Goal: Task Accomplishment & Management: Complete application form

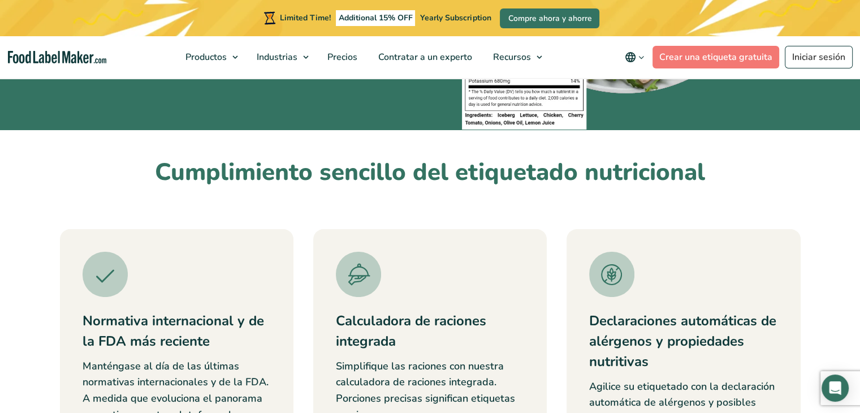
scroll to position [226, 0]
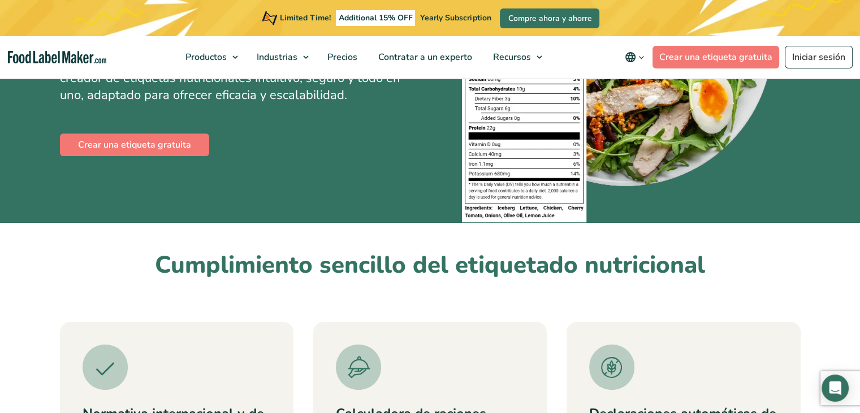
click at [145, 162] on div "Cree etiquetas nutricionales conformes en cuestión de minutos Agilice el cumpli…" at bounding box center [430, 36] width 741 height 373
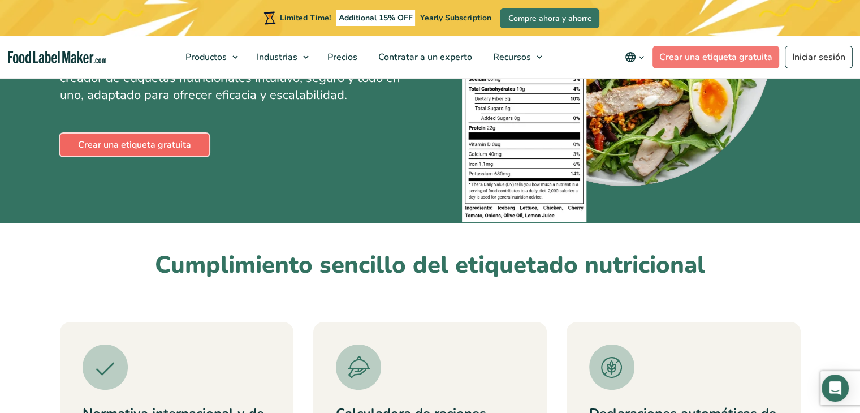
click at [145, 153] on link "Crear una etiqueta gratuita" at bounding box center [134, 144] width 149 height 23
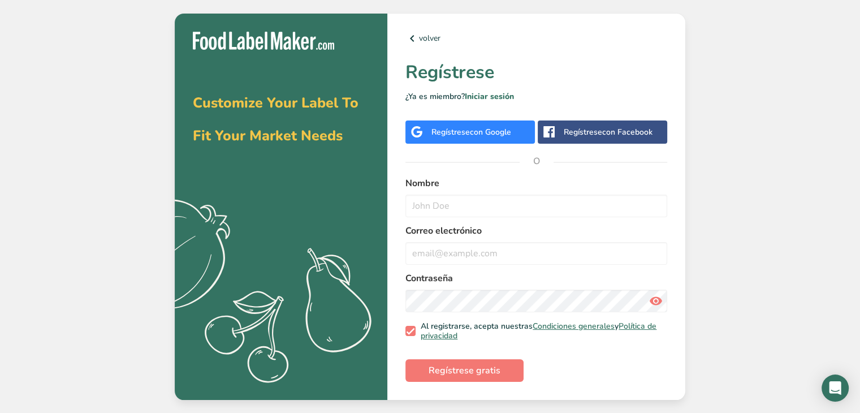
click at [471, 139] on div "Regístrese con Google" at bounding box center [469, 131] width 129 height 23
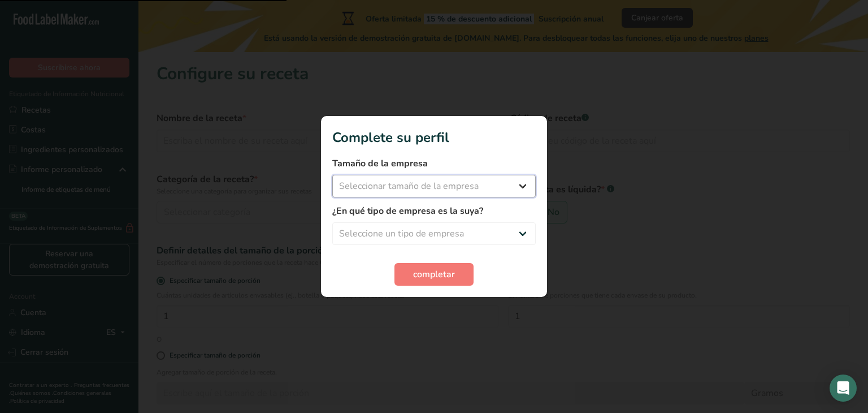
click at [474, 191] on select "Seleccionar tamaño de la empresa Menos de 10 empleados De 10 a 50 empleados De …" at bounding box center [434, 186] width 204 height 23
select select "1"
click at [332, 175] on select "Seleccionar tamaño de la empresa Menos de 10 empleados De 10 a 50 empleados De …" at bounding box center [434, 186] width 204 height 23
click at [476, 229] on select "Seleccione un tipo de empresa Fabricante de alimentos envasados Restaurante y c…" at bounding box center [434, 233] width 204 height 23
click at [332, 222] on select "Seleccione un tipo de empresa Fabricante de alimentos envasados Restaurante y c…" at bounding box center [434, 233] width 204 height 23
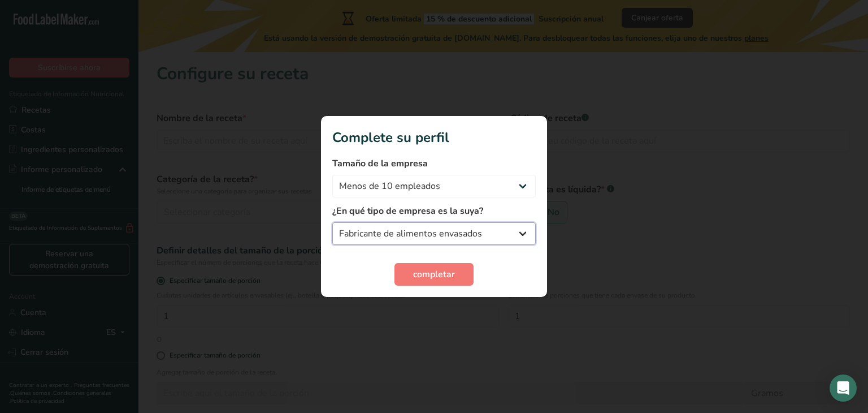
click at [429, 241] on select "Fabricante de alimentos envasados Restaurante y cafetería Panadería Empresa de …" at bounding box center [434, 233] width 204 height 23
select select "5"
click at [332, 222] on select "Fabricante de alimentos envasados Restaurante y cafetería Panadería Empresa de …" at bounding box center [434, 233] width 204 height 23
click at [407, 278] on button "completar" at bounding box center [434, 274] width 79 height 23
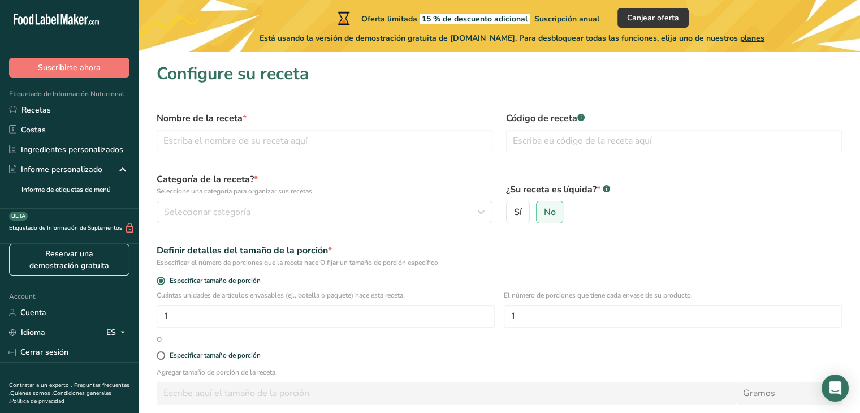
click at [230, 155] on div "Nombre de la receta *" at bounding box center [324, 132] width 349 height 54
click at [230, 147] on input "text" at bounding box center [325, 140] width 336 height 23
type input "Mantequilla de maní"
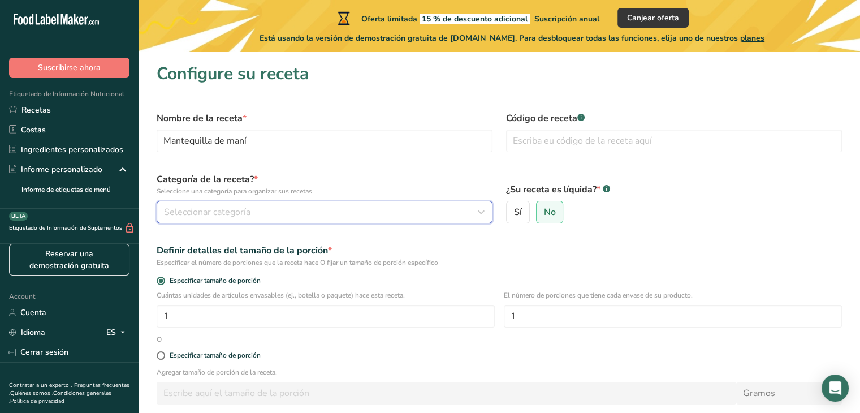
click at [271, 208] on div "Seleccionar categoría" at bounding box center [321, 212] width 314 height 14
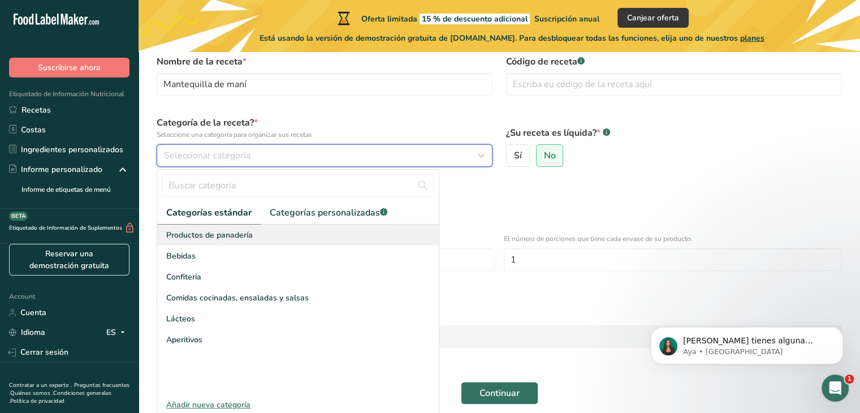
scroll to position [102, 0]
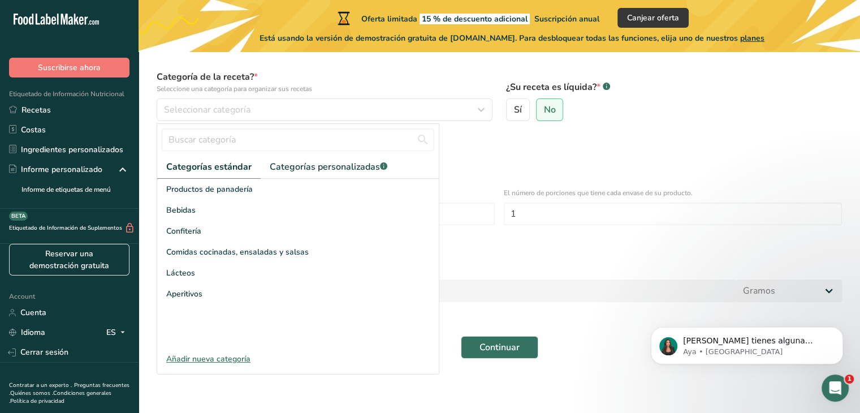
click at [230, 353] on div "Añadir nueva categoría" at bounding box center [298, 359] width 282 height 12
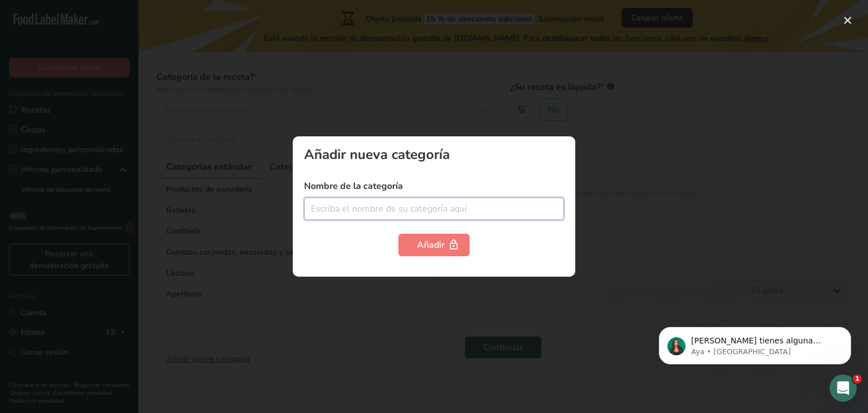
click at [423, 204] on input "text" at bounding box center [434, 208] width 260 height 23
type input "mantequillas"
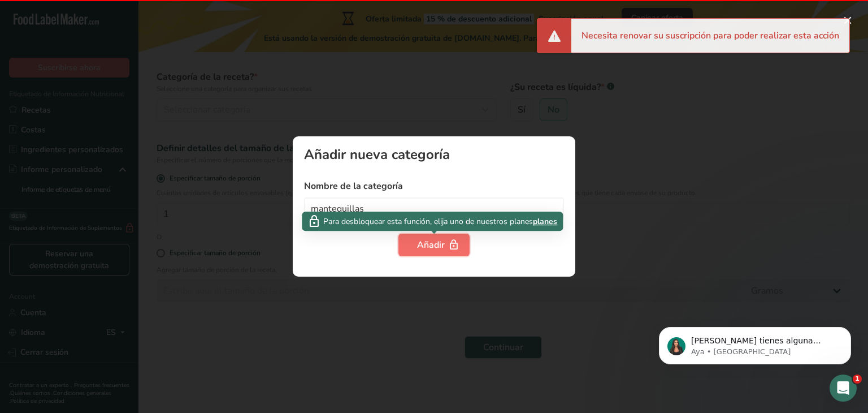
click at [444, 247] on div "Añadir" at bounding box center [434, 245] width 34 height 14
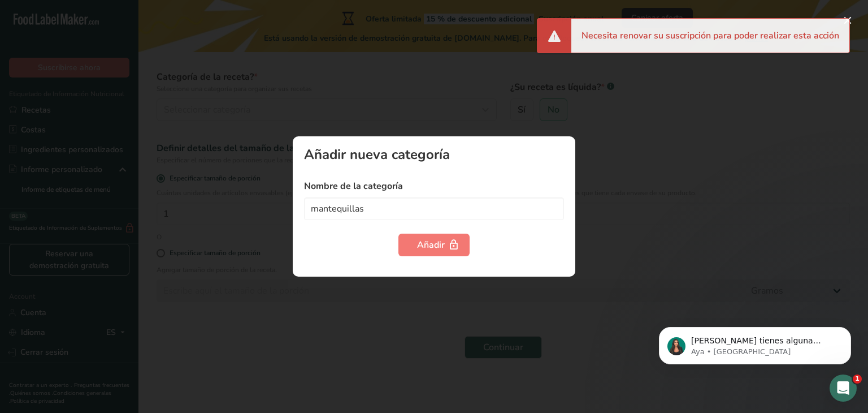
click at [707, 105] on div at bounding box center [434, 206] width 868 height 413
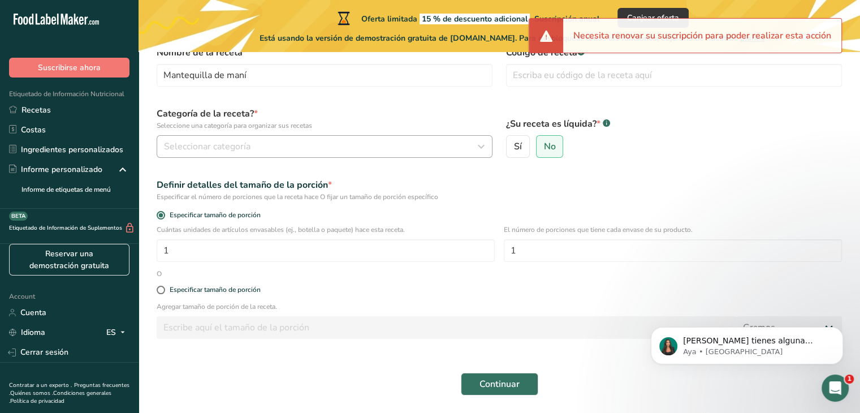
scroll to position [46, 0]
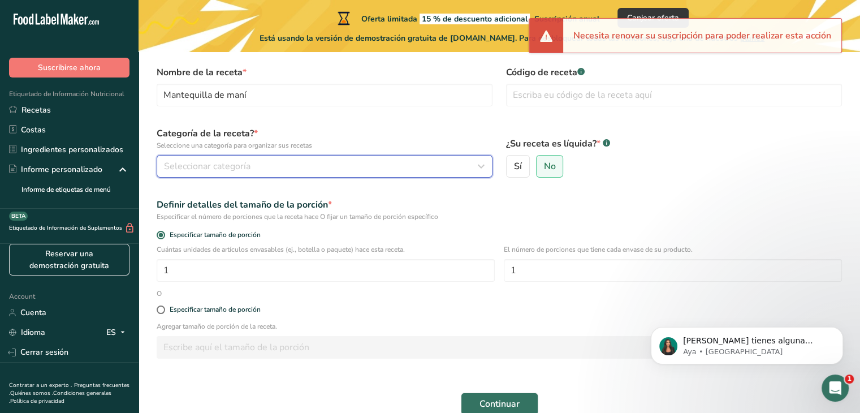
click at [250, 159] on div "Seleccionar categoría" at bounding box center [321, 166] width 314 height 14
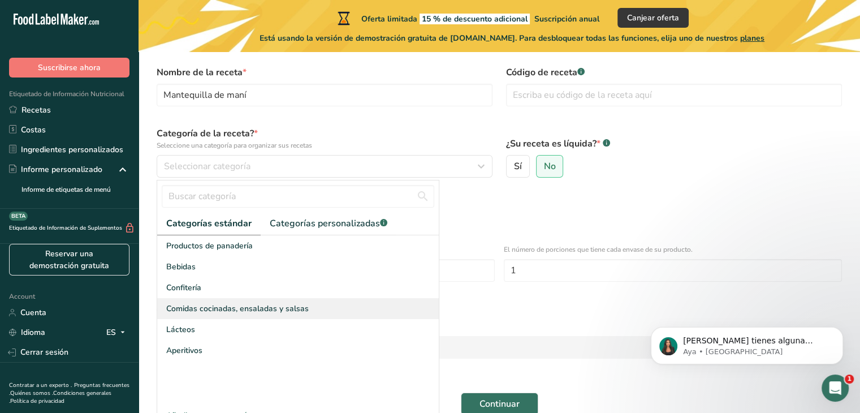
click at [209, 317] on div "Comidas cocinadas, ensaladas y salsas" at bounding box center [298, 308] width 282 height 21
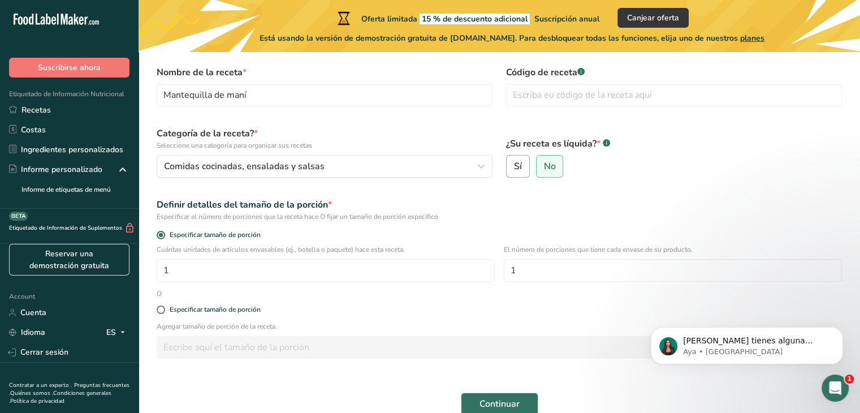
click at [518, 167] on span "Sí" at bounding box center [518, 166] width 8 height 11
click at [514, 167] on input "Sí" at bounding box center [510, 166] width 7 height 7
radio input "true"
radio input "false"
select select "22"
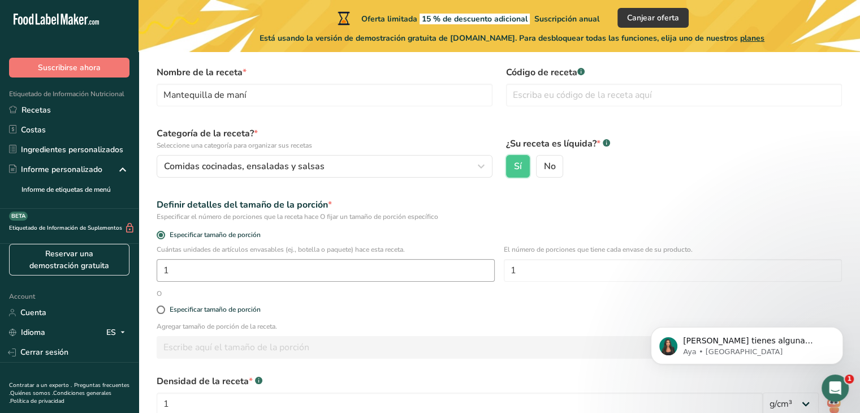
scroll to position [102, 0]
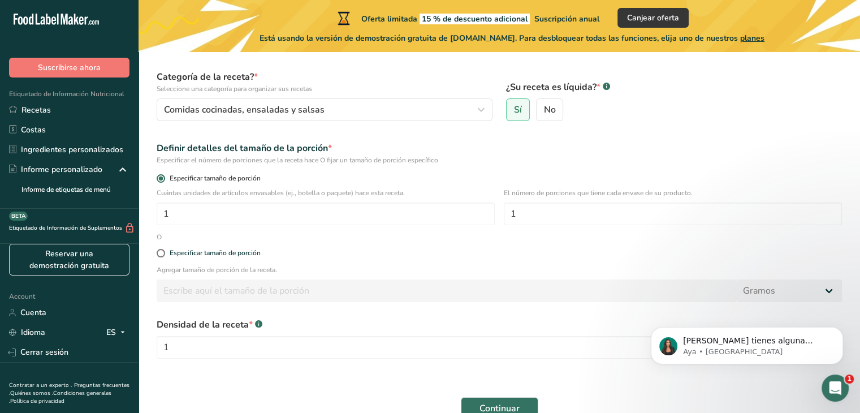
click at [179, 179] on span "Especificar tamaño de porción" at bounding box center [213, 178] width 96 height 8
click at [164, 179] on input "Especificar tamaño de porción" at bounding box center [160, 178] width 7 height 7
click at [188, 218] on input "1" at bounding box center [326, 213] width 338 height 23
click at [540, 213] on input "1" at bounding box center [673, 213] width 338 height 23
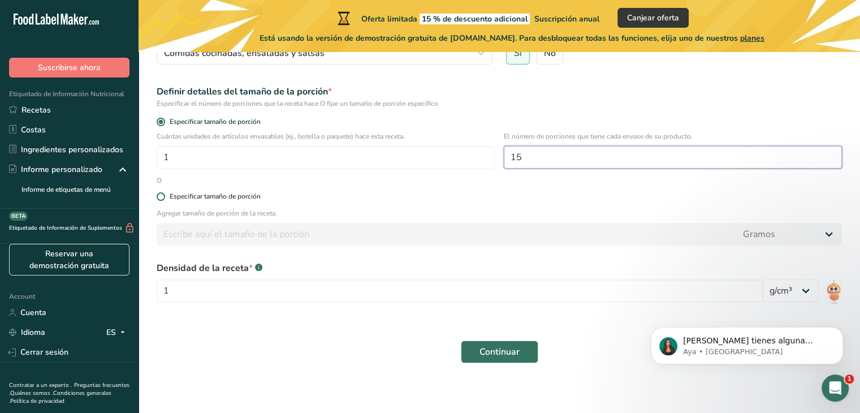
type input "15"
click at [162, 194] on span at bounding box center [161, 196] width 8 height 8
click at [162, 194] on input "Especificar tamaño de porción" at bounding box center [160, 196] width 7 height 7
radio input "true"
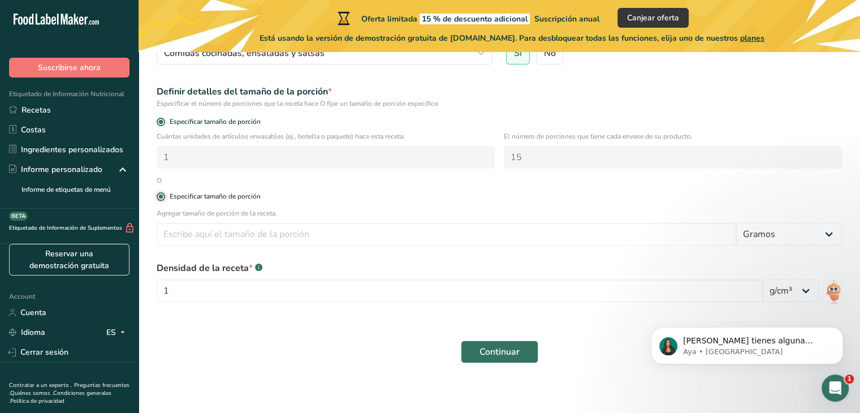
radio input "false"
click at [217, 235] on input "number" at bounding box center [446, 234] width 579 height 23
type input "250"
click at [834, 229] on select "Gramos kg mg mcg libras onza litro mL onza líquida cucharada cucharadita taza C…" at bounding box center [789, 234] width 106 height 23
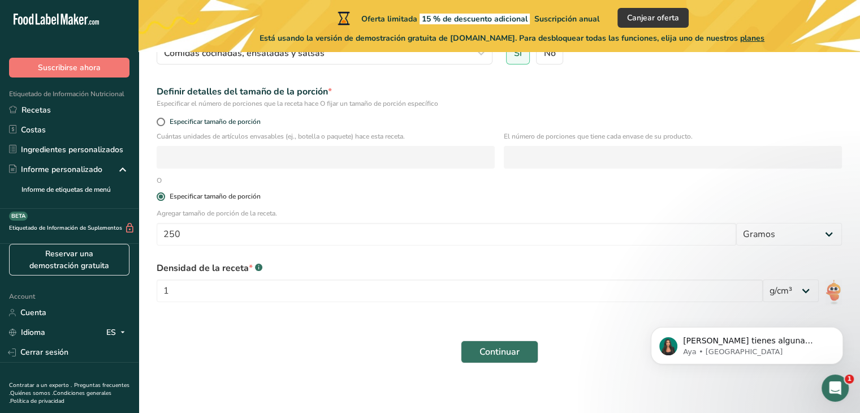
click at [666, 194] on label "Especificar tamaño de porción" at bounding box center [499, 196] width 685 height 8
click at [164, 194] on input "Especificar tamaño de porción" at bounding box center [160, 196] width 7 height 7
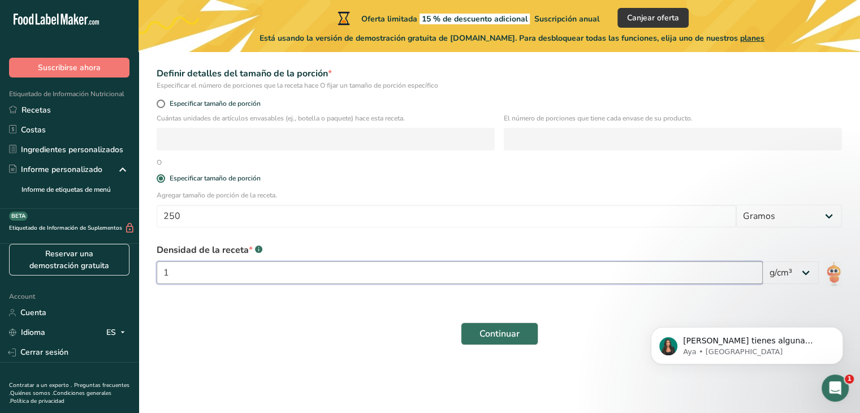
click at [377, 279] on input "1" at bounding box center [460, 272] width 606 height 23
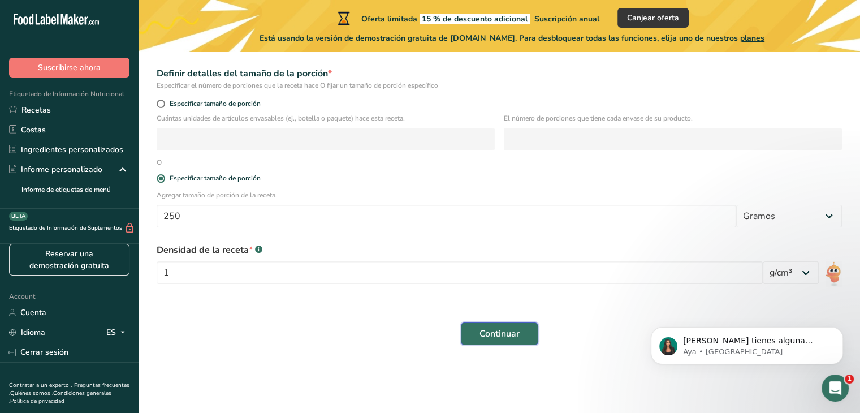
click at [500, 338] on span "Continuar" at bounding box center [499, 334] width 40 height 14
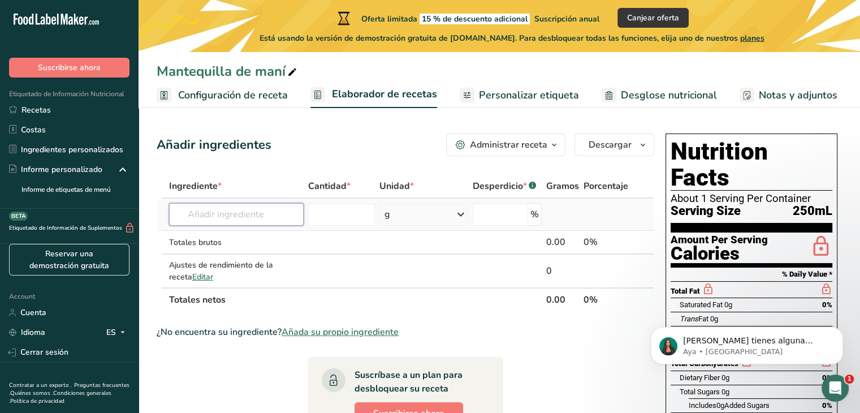
click at [246, 217] on input "text" at bounding box center [236, 214] width 135 height 23
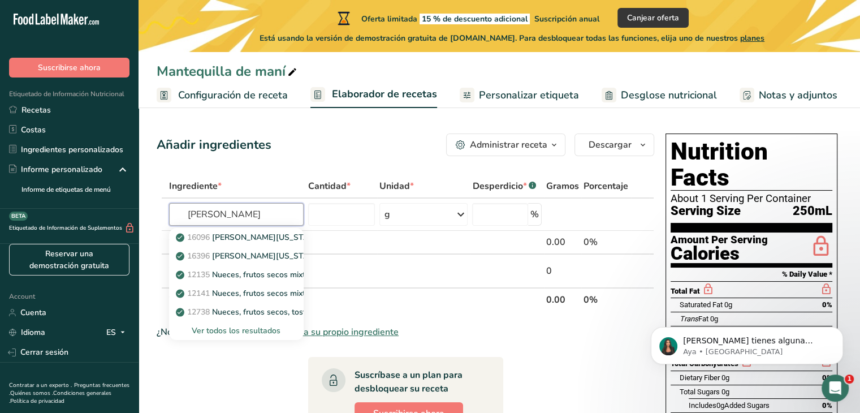
type input "maní tostado"
click at [249, 196] on th "Ingrediente *" at bounding box center [236, 187] width 139 height 24
click at [256, 213] on input "text" at bounding box center [236, 214] width 135 height 23
click at [261, 331] on div "Ver todos los resultados" at bounding box center [236, 331] width 116 height 12
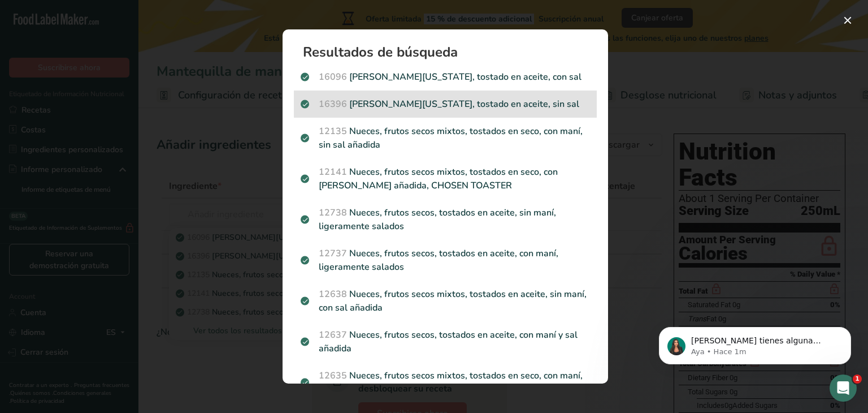
click at [451, 108] on p "16396 Maní, virginia, tostado en aceite, sin sal" at bounding box center [445, 104] width 289 height 14
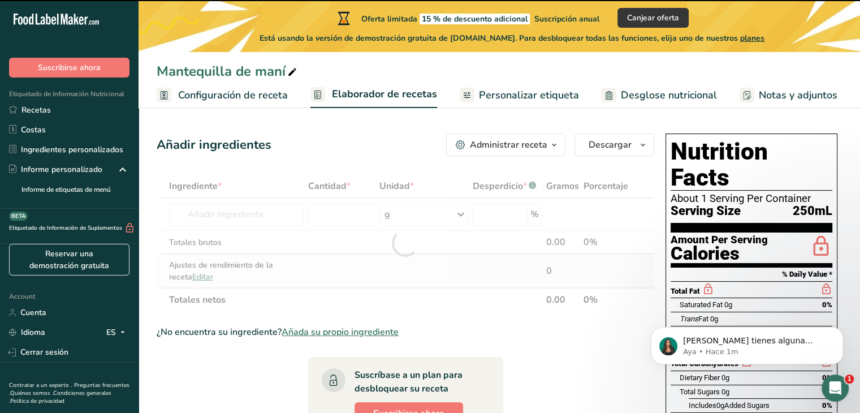
type input "0"
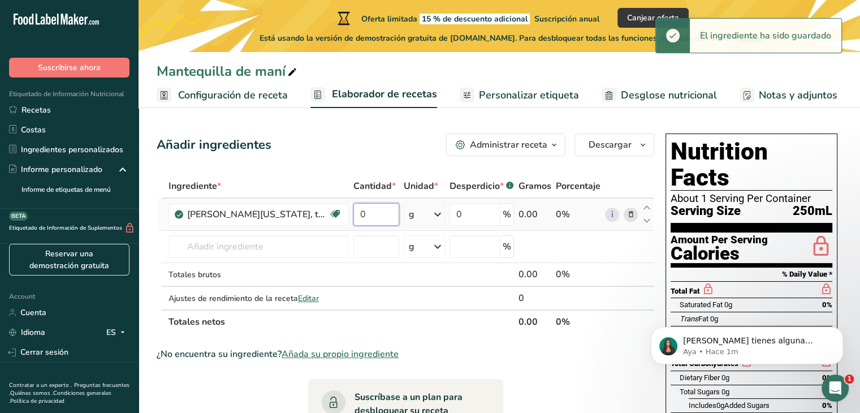
click at [369, 222] on input "0" at bounding box center [376, 214] width 46 height 23
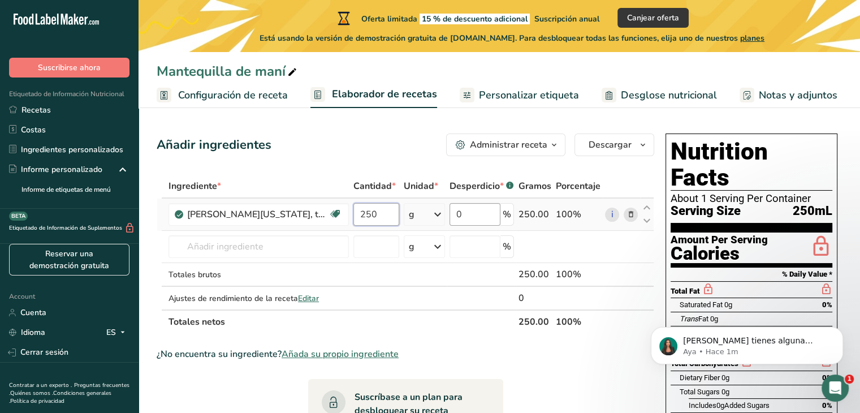
type input "250"
click at [479, 213] on div "Ingrediente * Cantidad * Unidad * Desperdicio * .a-a{fill:#347362;}.b-a{fill:#f…" at bounding box center [405, 253] width 497 height 159
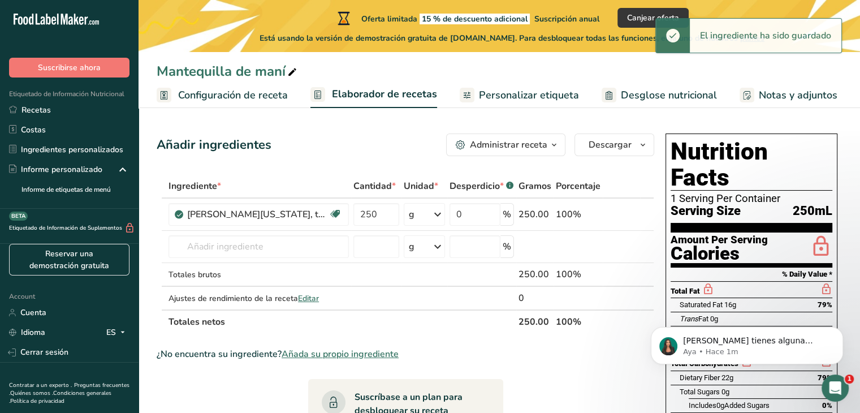
click at [373, 150] on div "Añadir ingredientes Administrar receta Eliminar receta Duplicar receta Escalar …" at bounding box center [405, 144] width 497 height 23
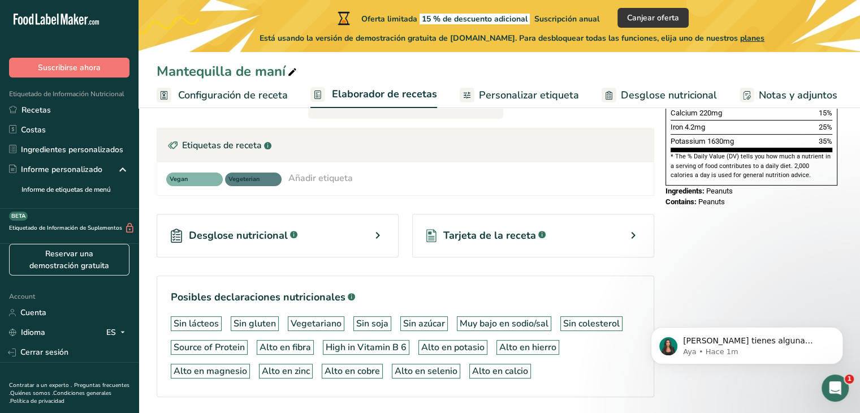
scroll to position [375, 0]
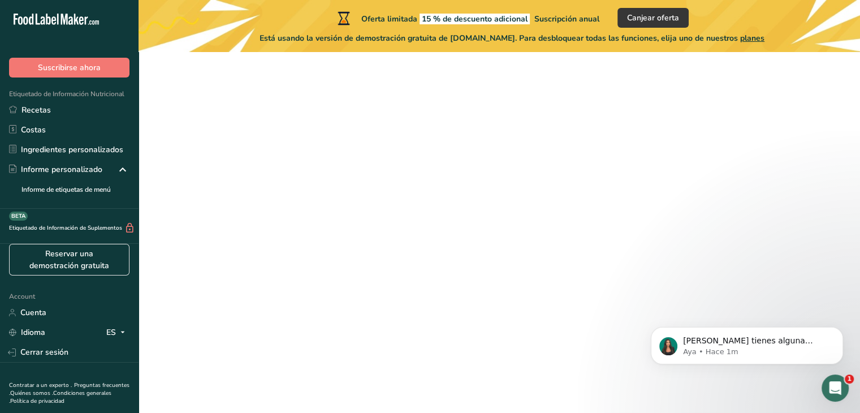
scroll to position [102, 0]
